Goal: Transaction & Acquisition: Purchase product/service

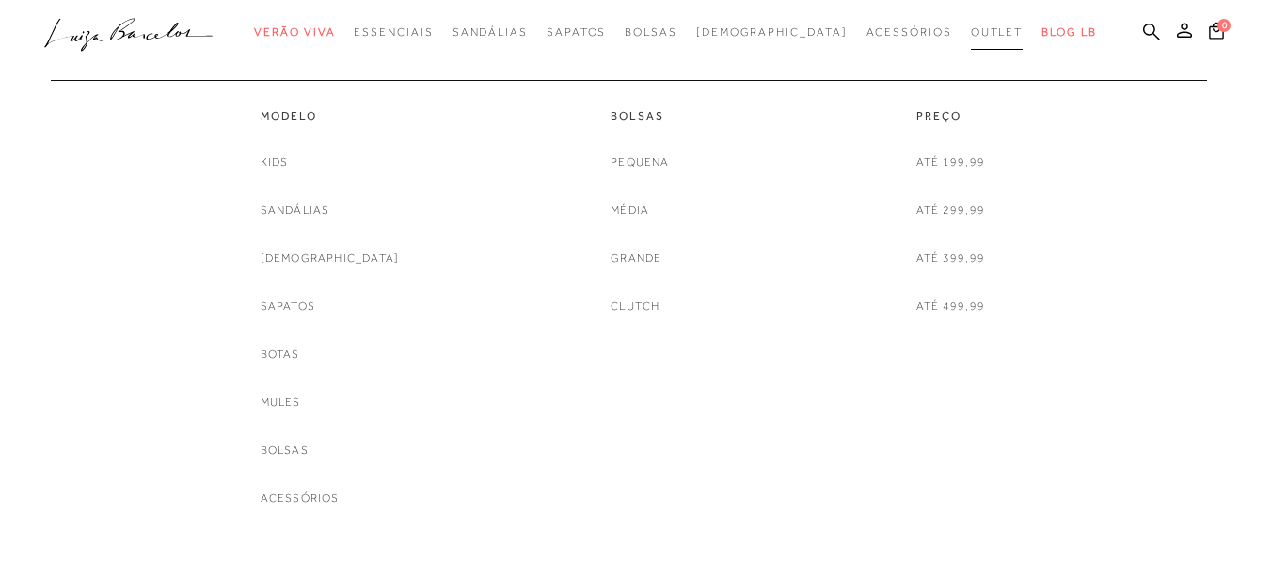
click at [971, 26] on span "Outlet" at bounding box center [997, 31] width 53 height 13
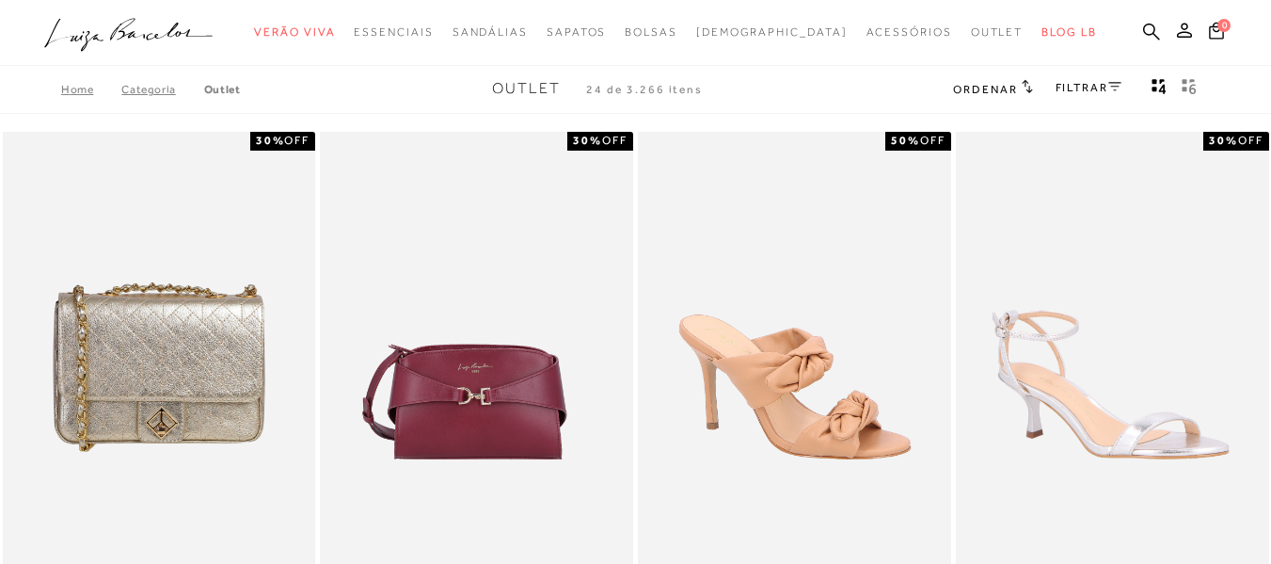
click at [1088, 87] on link "FILTRAR" at bounding box center [1089, 87] width 66 height 13
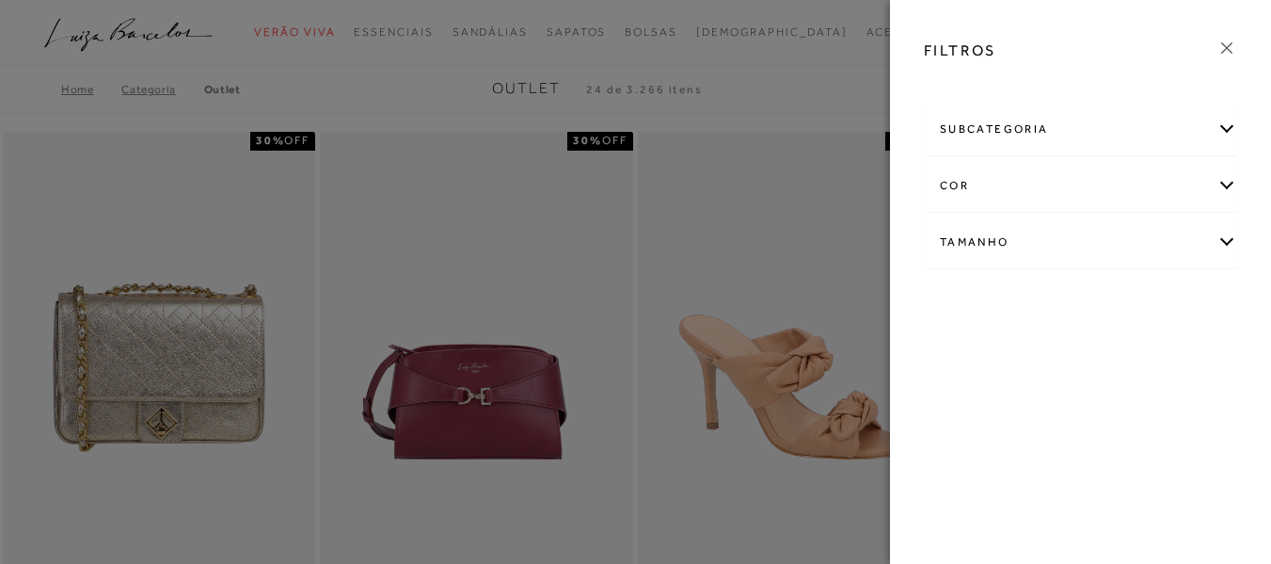
click at [1054, 134] on div "subcategoria" at bounding box center [1080, 129] width 311 height 50
click at [1229, 55] on icon at bounding box center [1226, 48] width 21 height 21
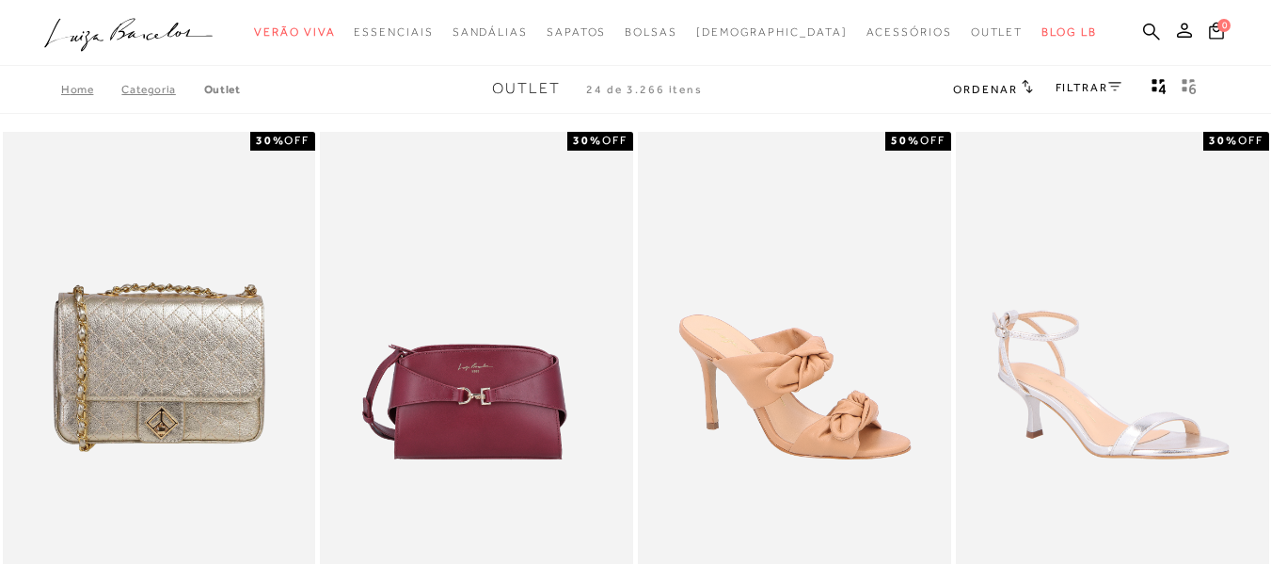
click at [1003, 91] on span "Ordenar" at bounding box center [985, 89] width 64 height 13
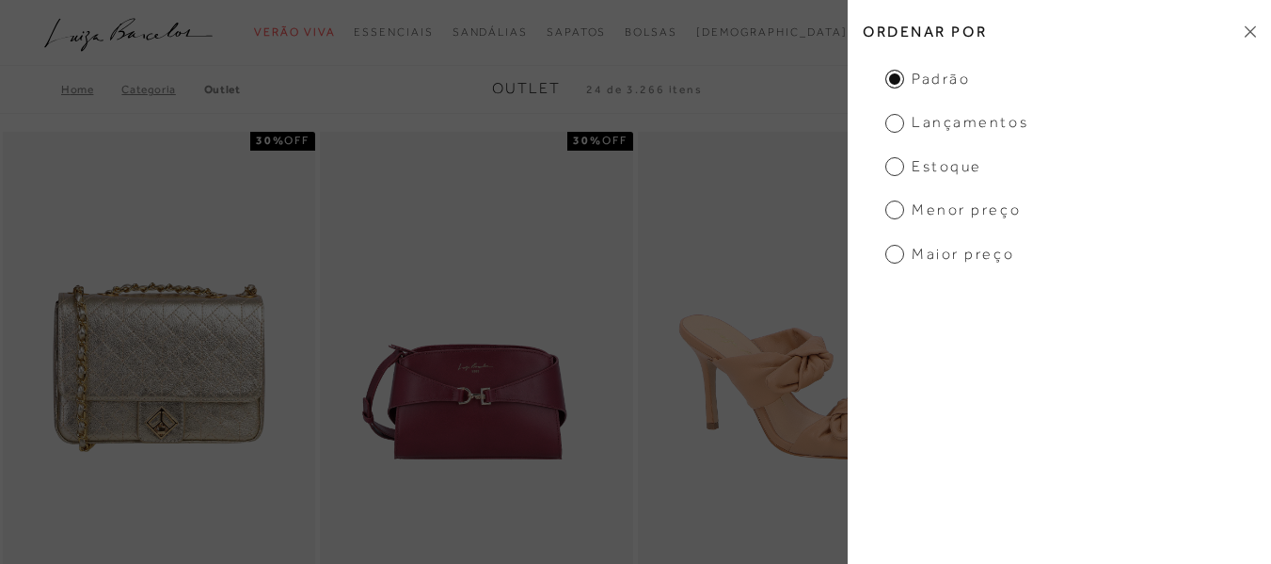
click at [896, 214] on span "Menor preço" at bounding box center [952, 209] width 135 height 21
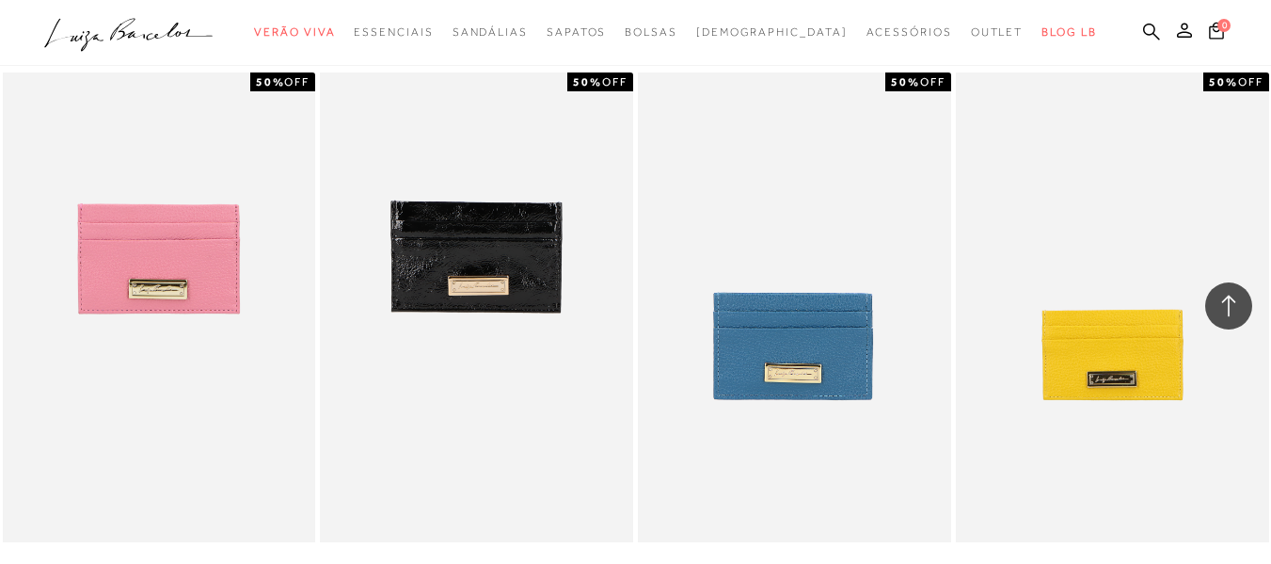
scroll to position [3481, 0]
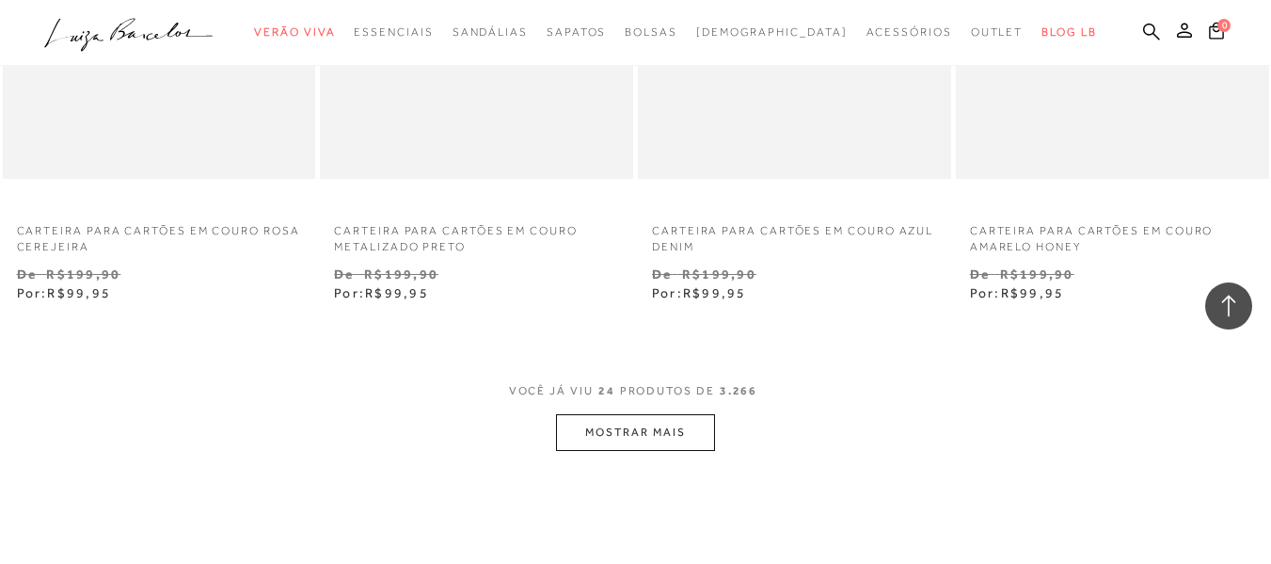
click at [627, 428] on button "MOSTRAR MAIS" at bounding box center [635, 432] width 158 height 37
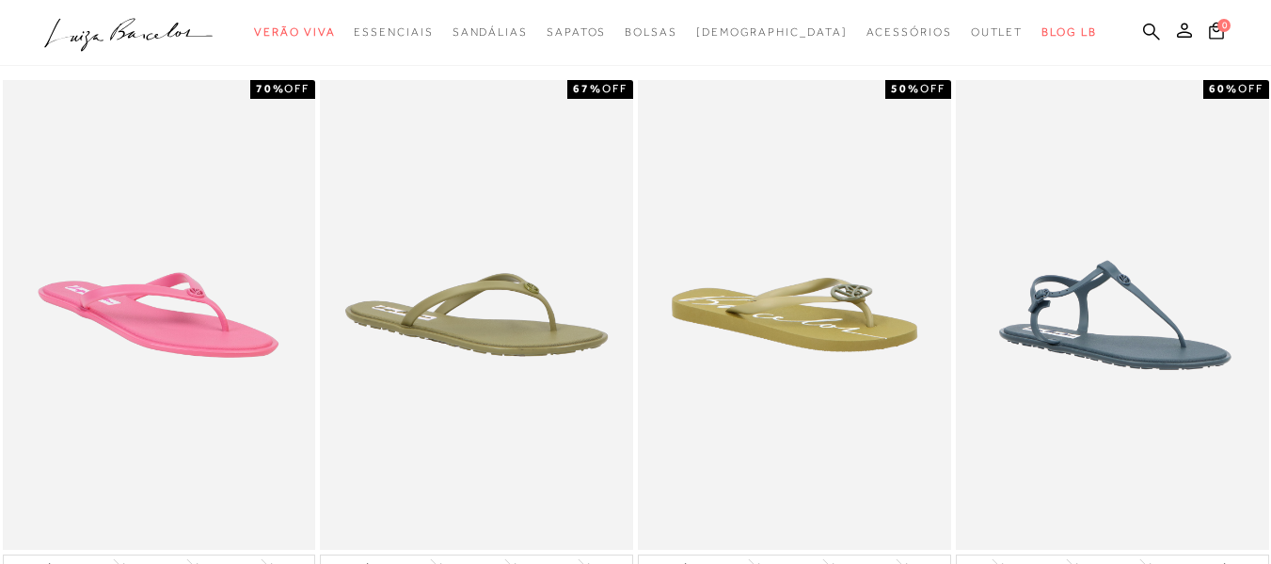
scroll to position [0, 0]
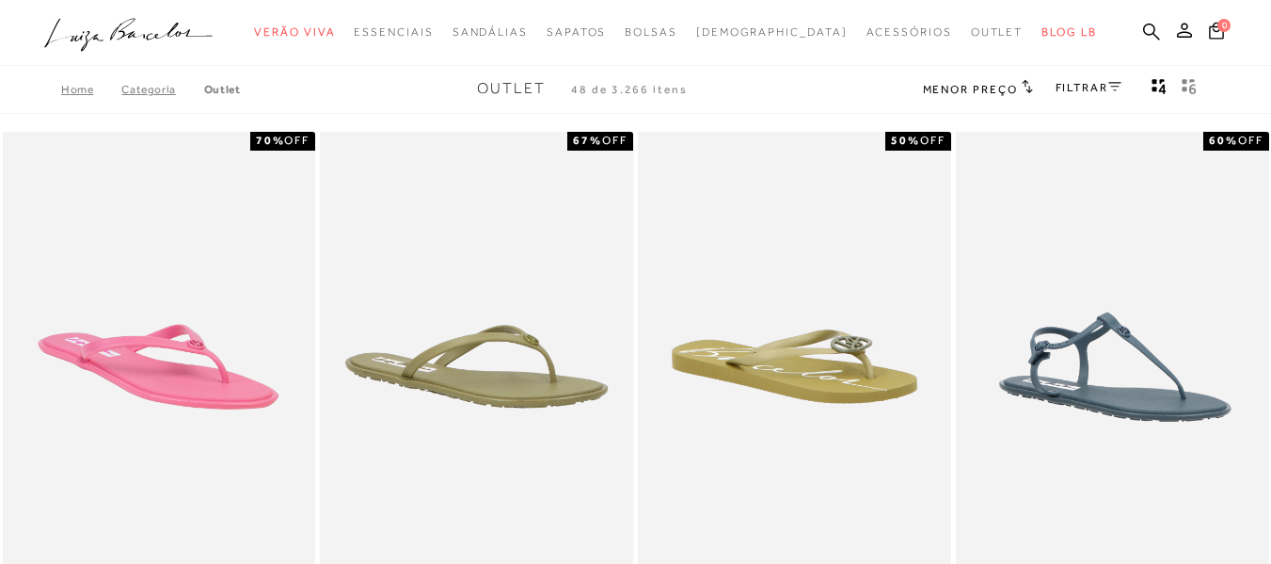
click at [1106, 87] on link "FILTRAR" at bounding box center [1089, 87] width 66 height 13
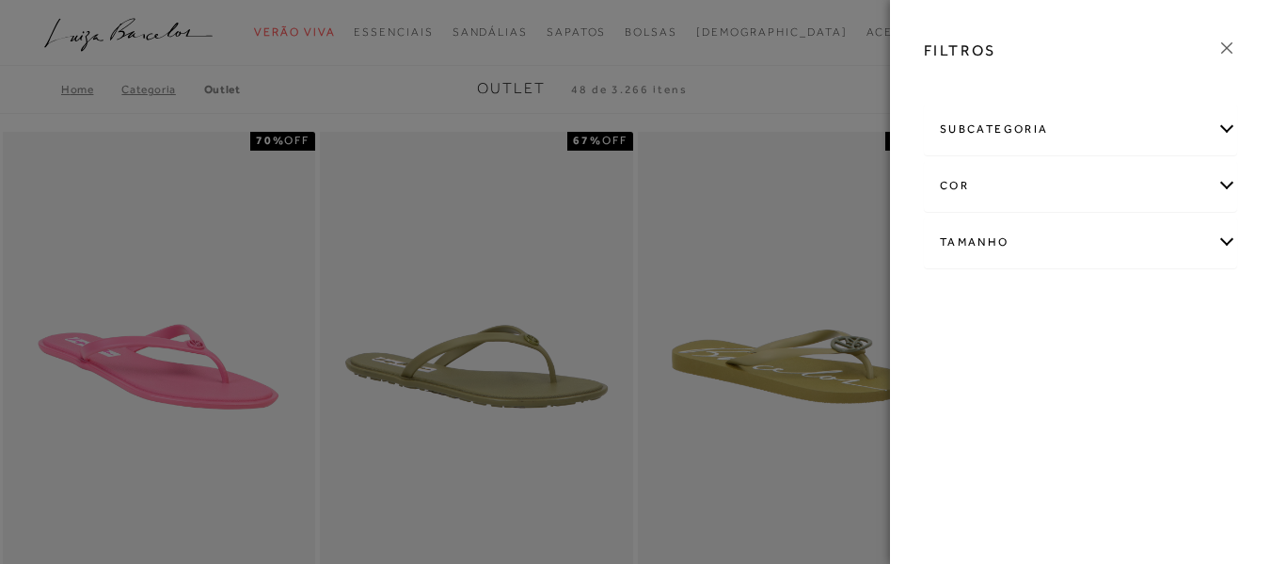
click at [1031, 231] on div "Tamanho" at bounding box center [1080, 242] width 311 height 50
click at [1112, 415] on input "36" at bounding box center [1121, 405] width 19 height 19
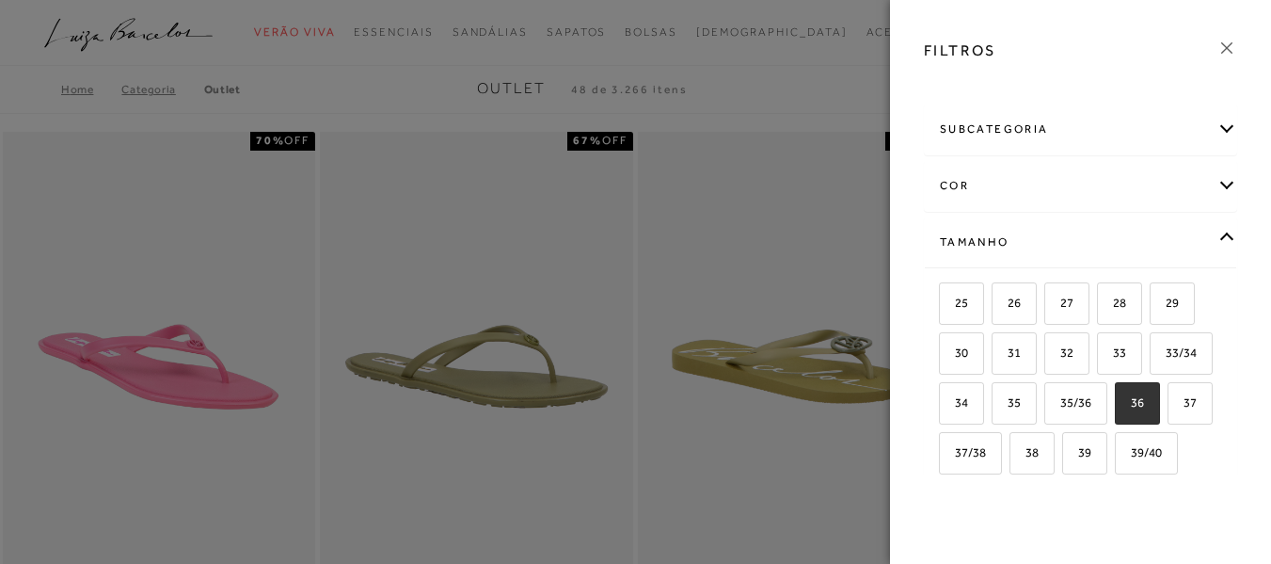
checkbox input "true"
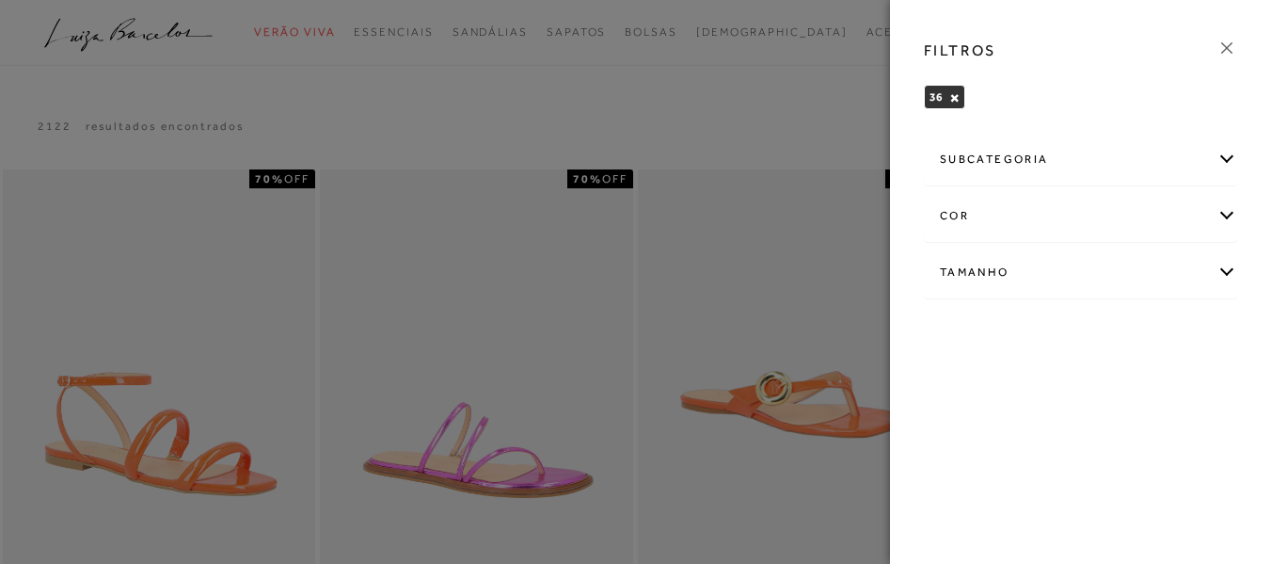
click at [1232, 50] on icon at bounding box center [1226, 48] width 21 height 21
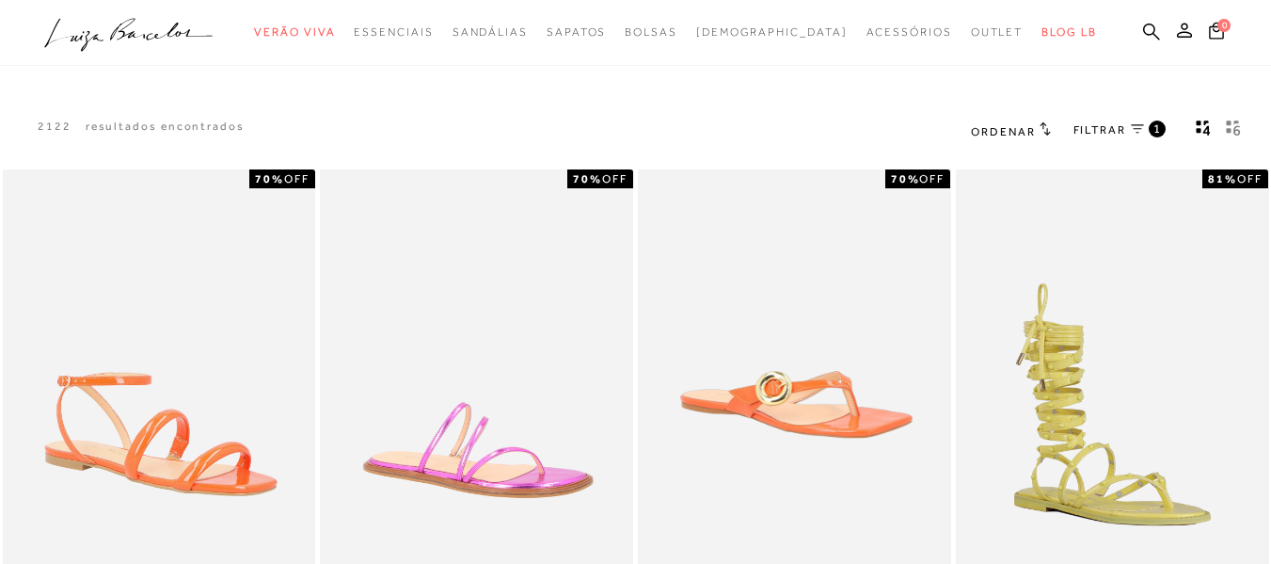
click at [1012, 133] on span "Ordenar" at bounding box center [1003, 131] width 64 height 13
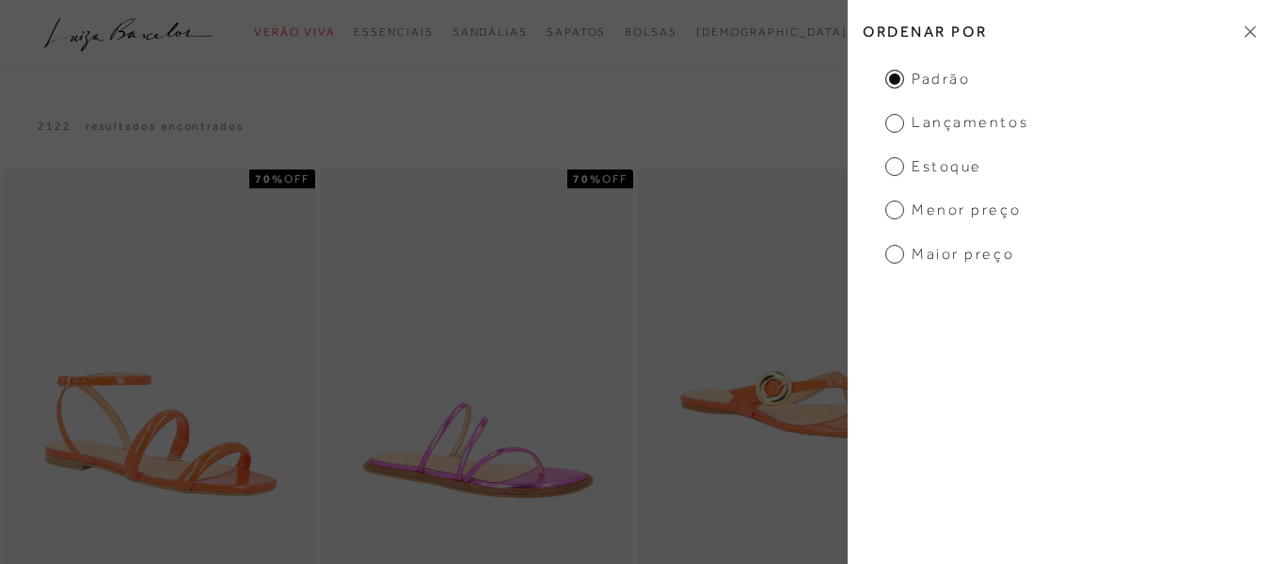
click at [977, 212] on span "Menor Preço" at bounding box center [952, 209] width 135 height 21
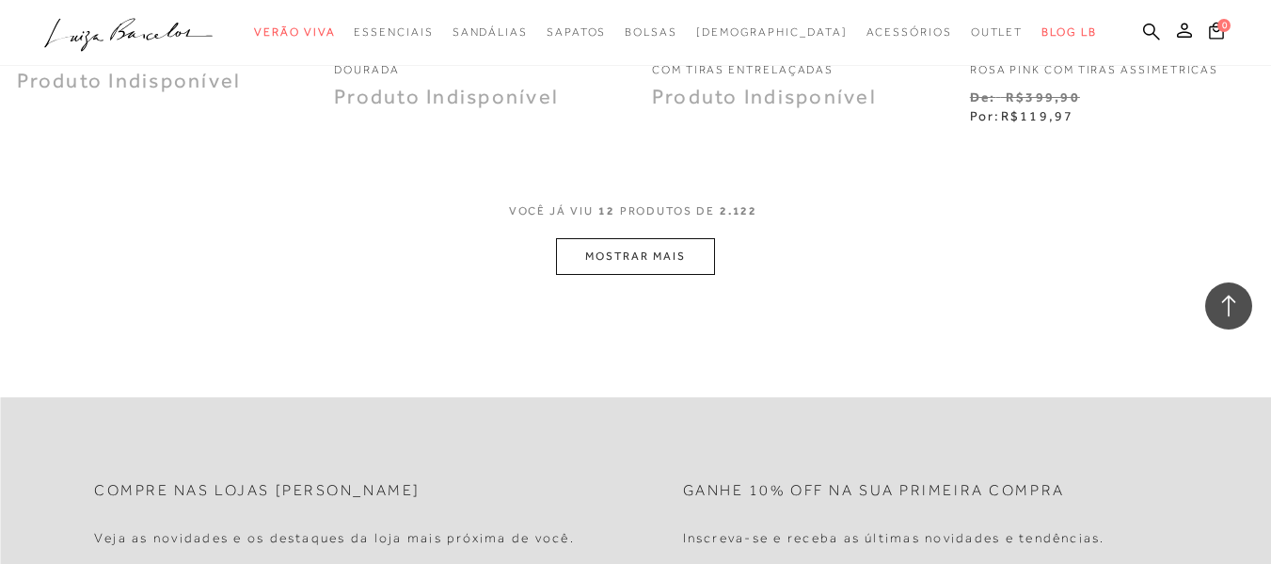
scroll to position [1882, 0]
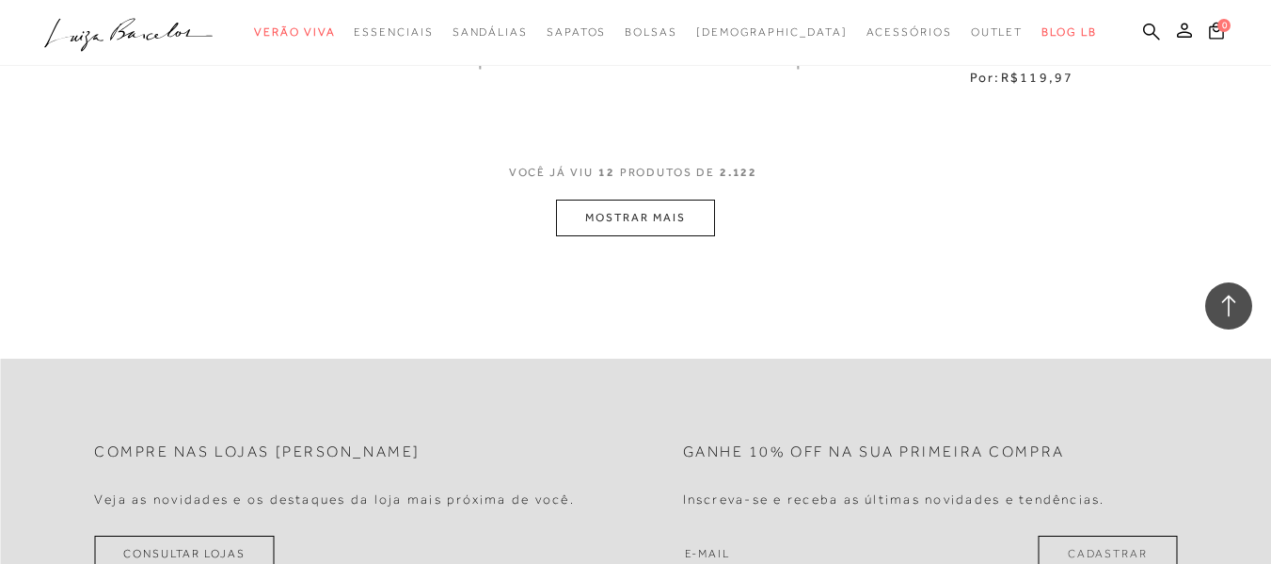
click at [648, 221] on button "MOSTRAR MAIS" at bounding box center [635, 217] width 158 height 37
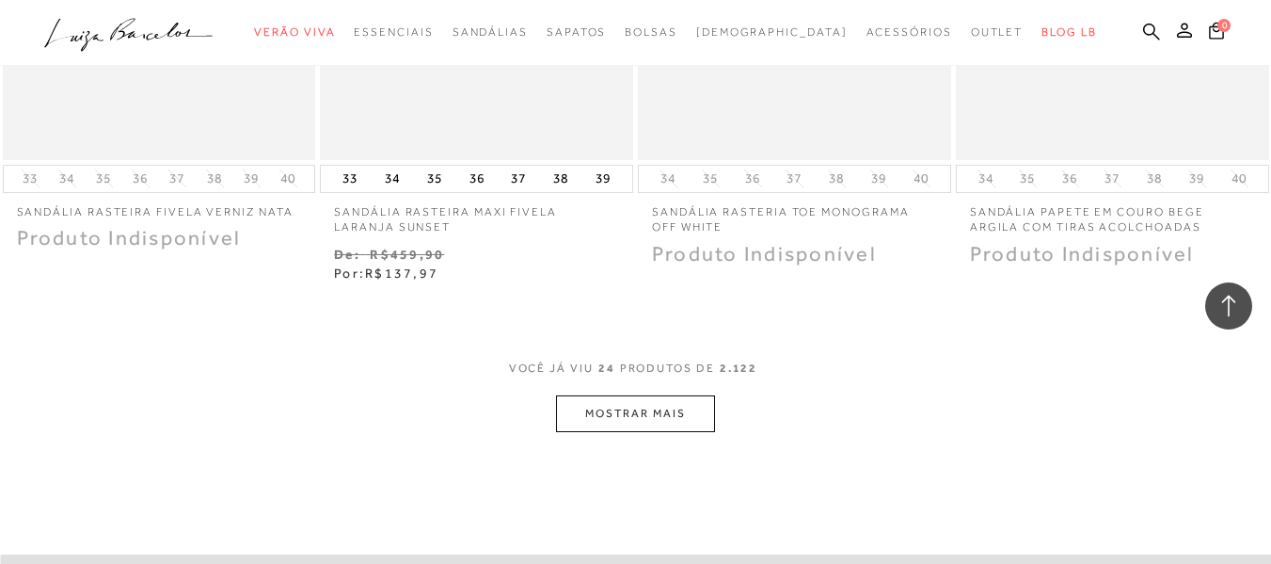
scroll to position [3575, 0]
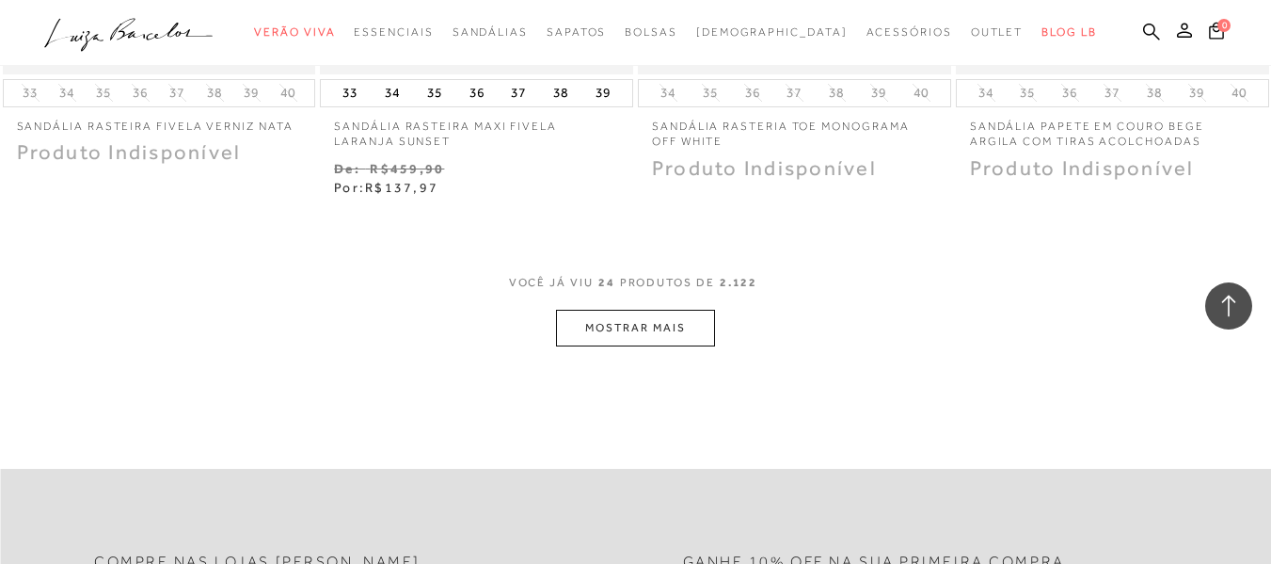
click at [634, 314] on button "MOSTRAR MAIS" at bounding box center [635, 328] width 158 height 37
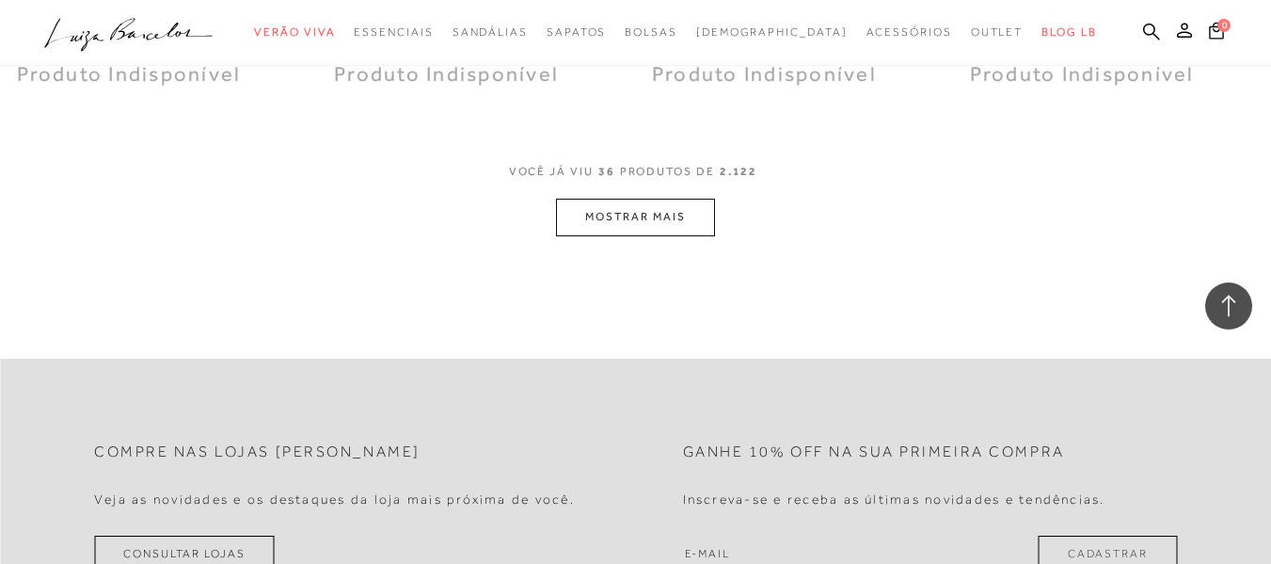
scroll to position [5456, 0]
click at [610, 214] on button "MOSTRAR MAIS" at bounding box center [635, 215] width 158 height 37
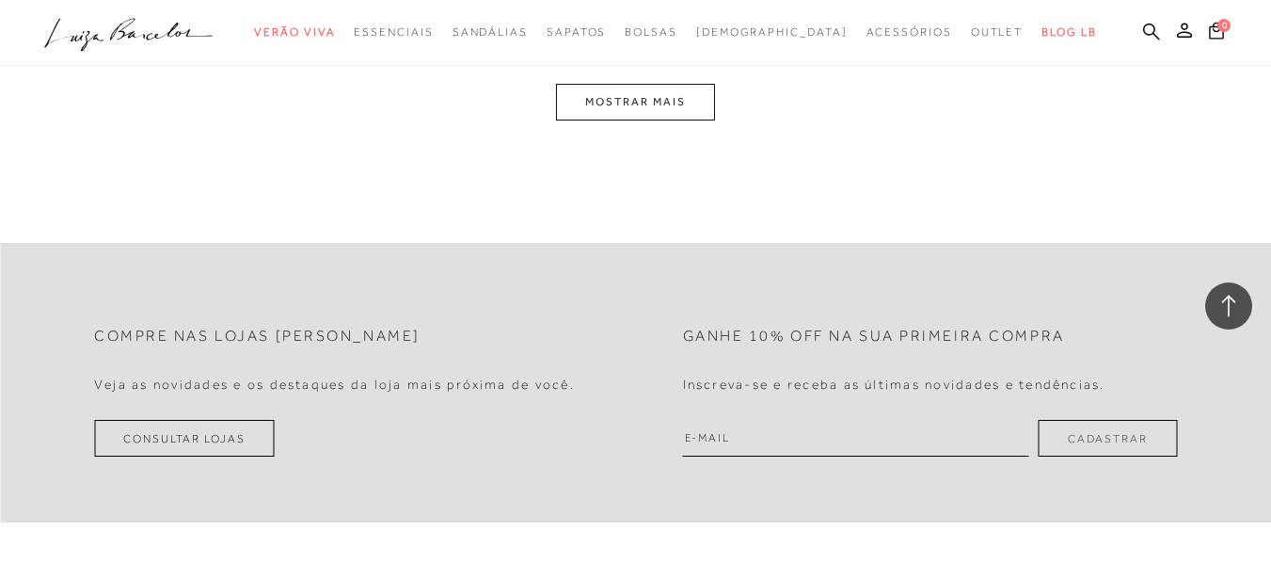
scroll to position [7432, 0]
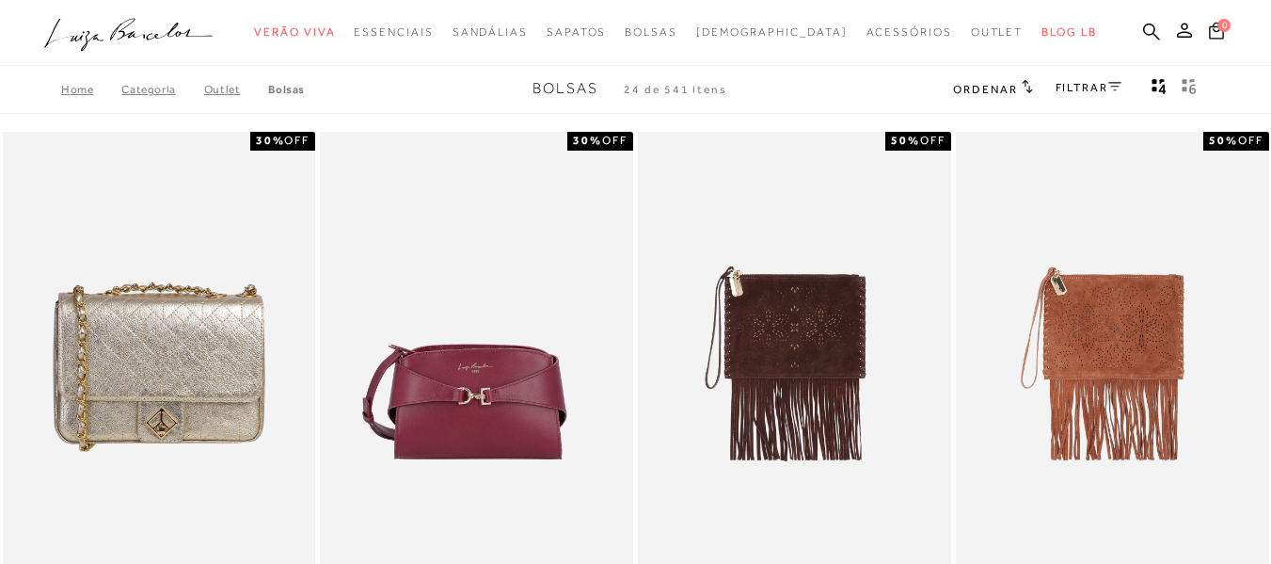
click at [996, 86] on span "Ordenar" at bounding box center [985, 89] width 64 height 13
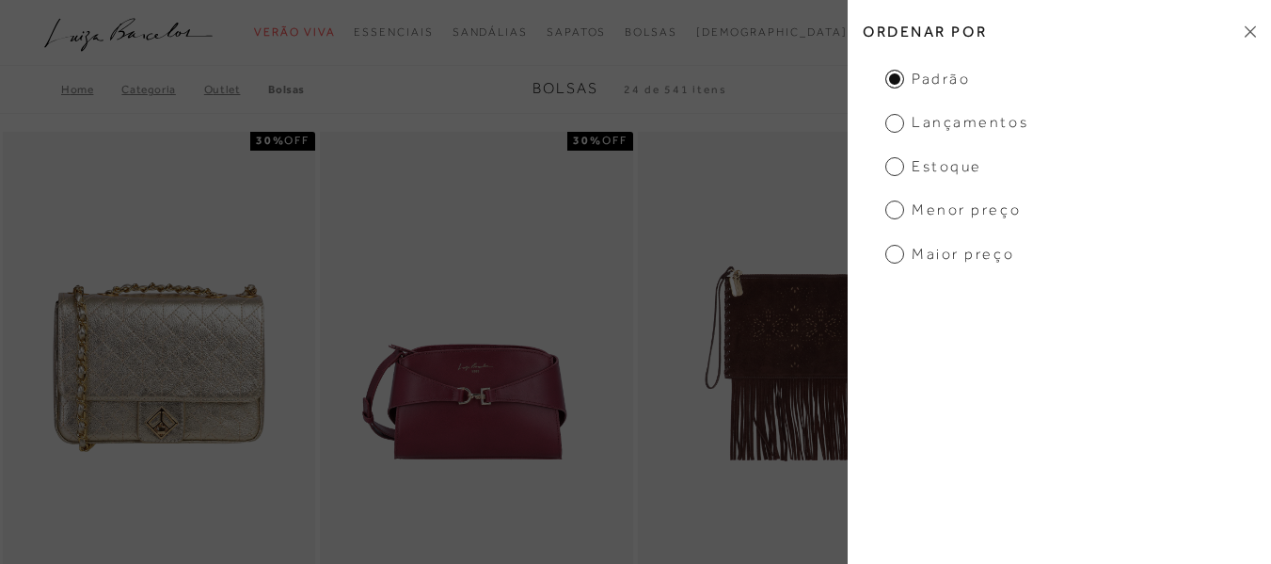
click at [960, 210] on span "Menor preço" at bounding box center [952, 209] width 135 height 21
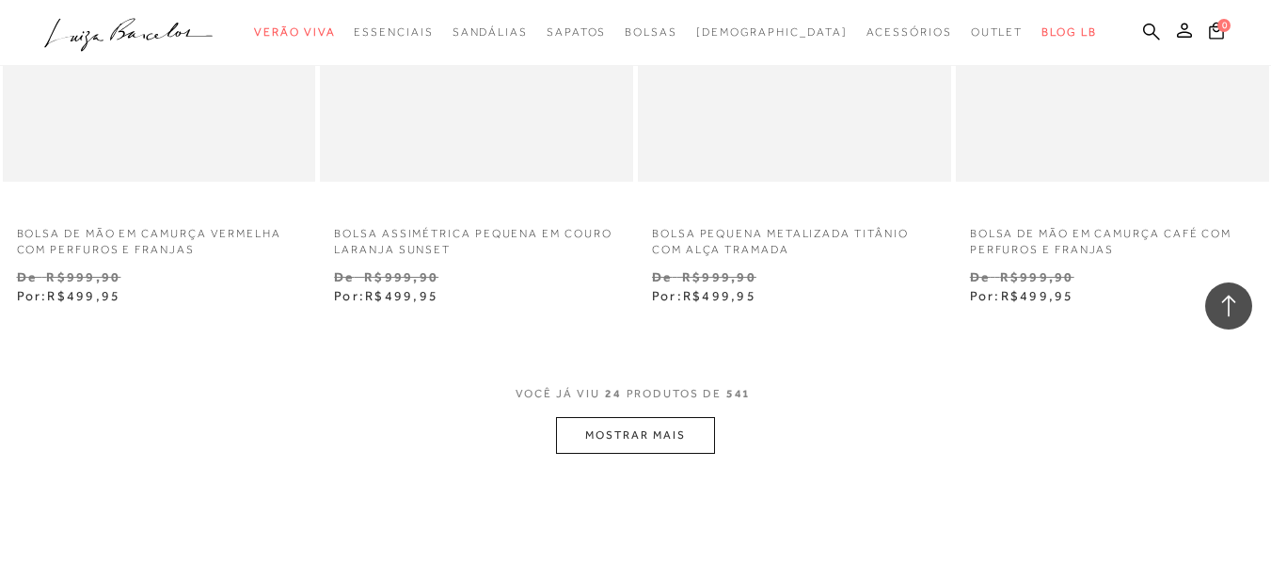
scroll to position [3575, 0]
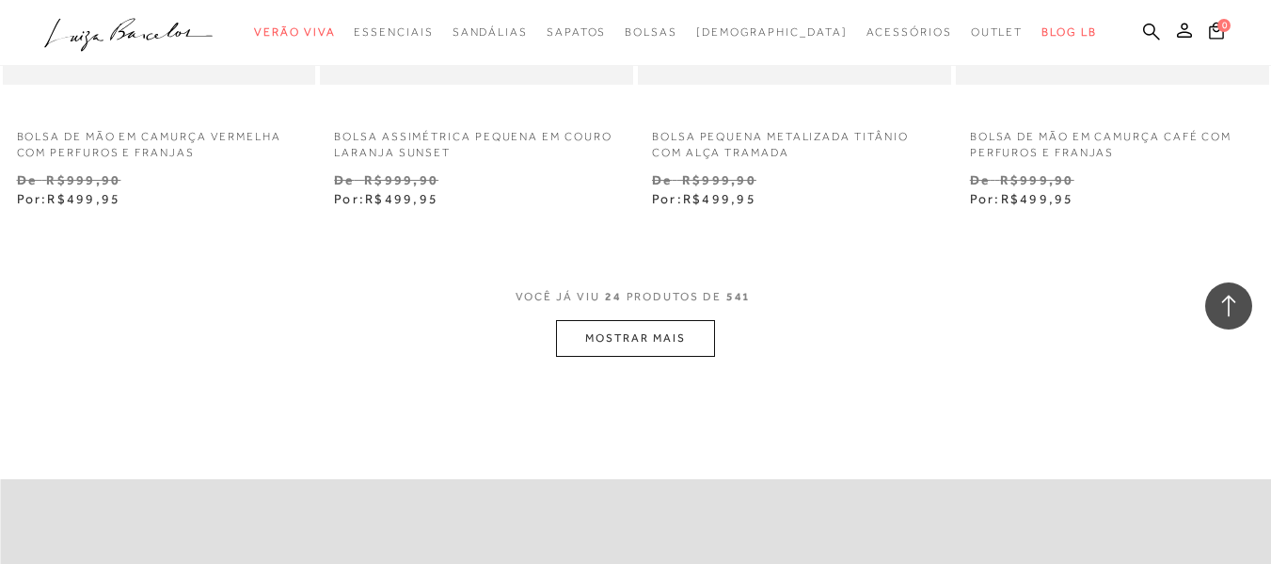
click at [659, 342] on button "MOSTRAR MAIS" at bounding box center [635, 338] width 158 height 37
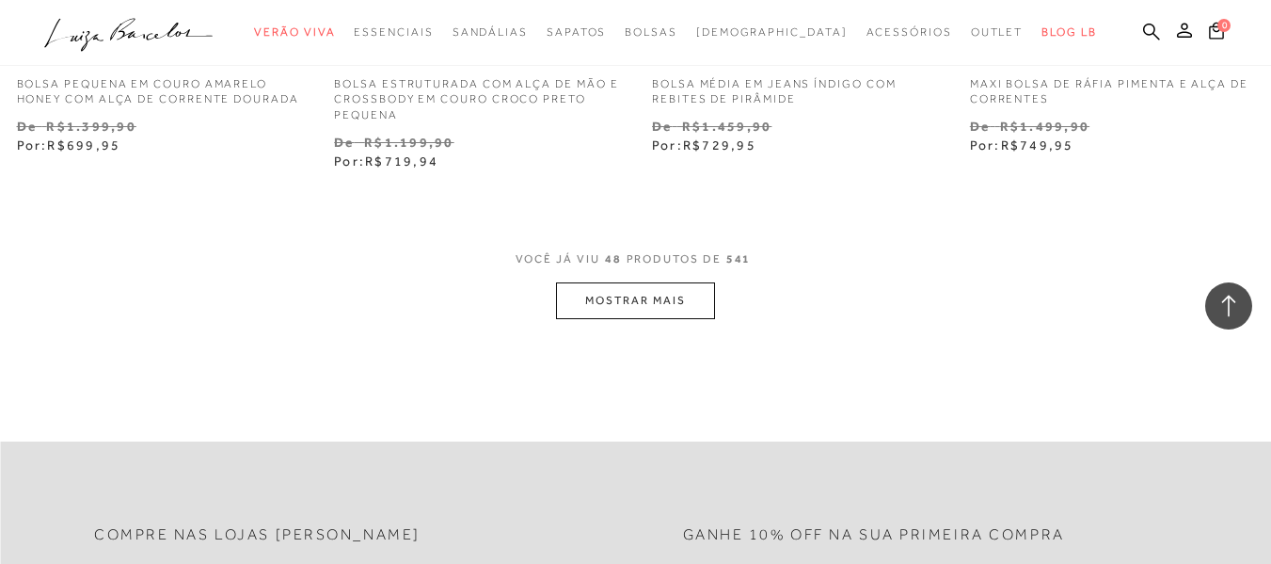
scroll to position [7338, 0]
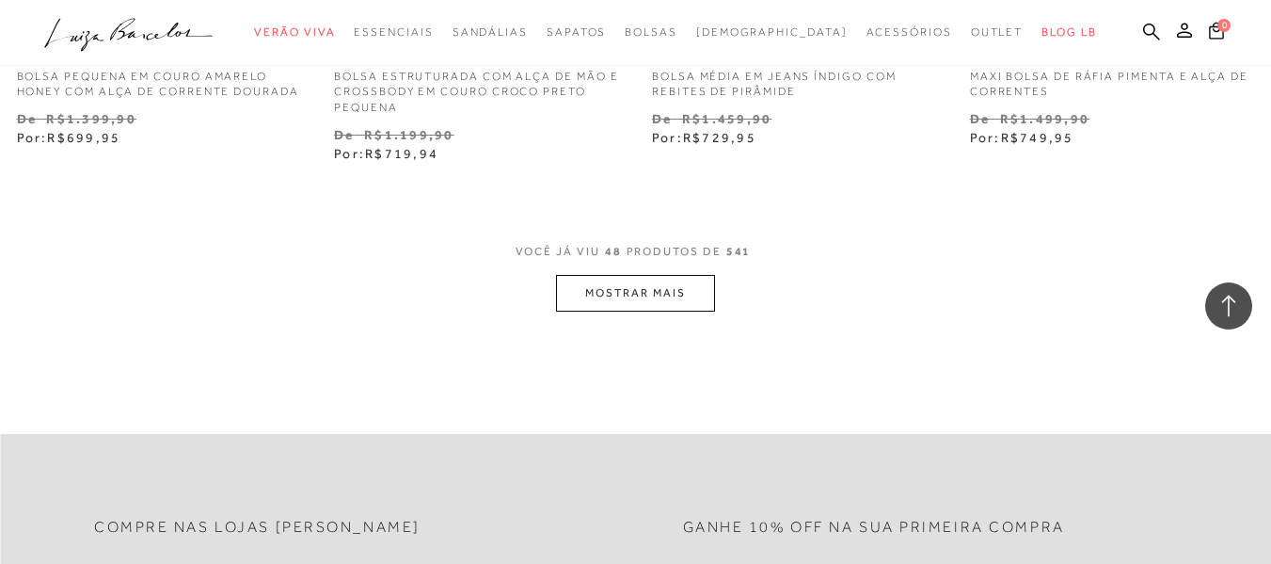
click at [643, 293] on button "MOSTRAR MAIS" at bounding box center [635, 293] width 158 height 37
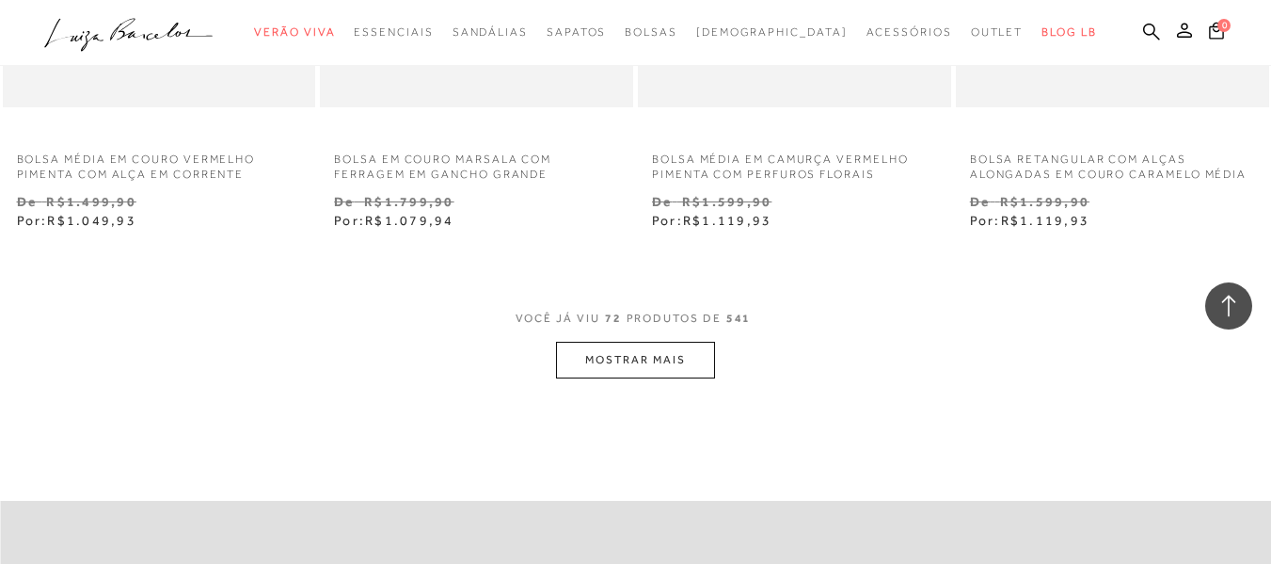
scroll to position [11007, 0]
click at [664, 365] on button "MOSTRAR MAIS" at bounding box center [635, 358] width 158 height 37
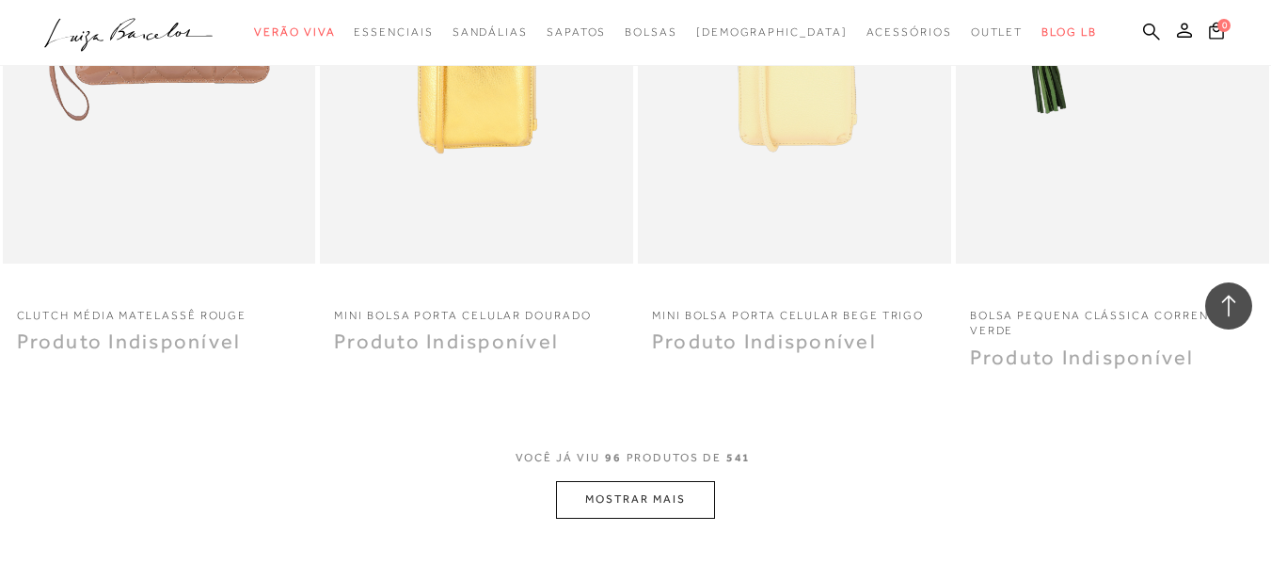
scroll to position [14582, 0]
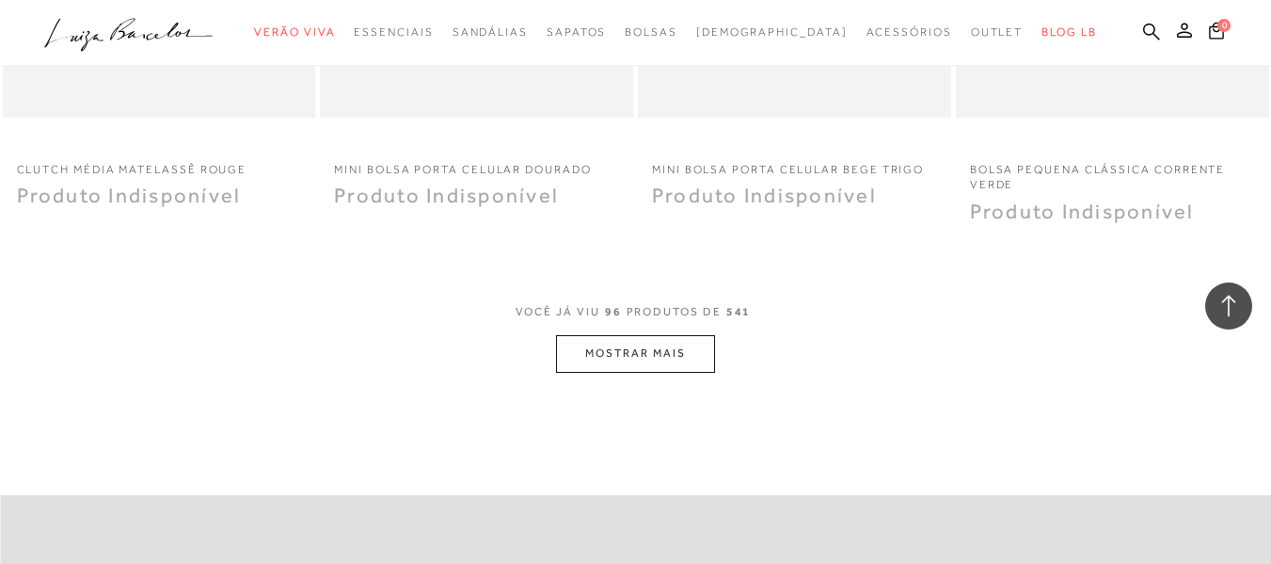
click at [643, 354] on button "MOSTRAR MAIS" at bounding box center [635, 353] width 158 height 37
